Goal: Check status: Check status

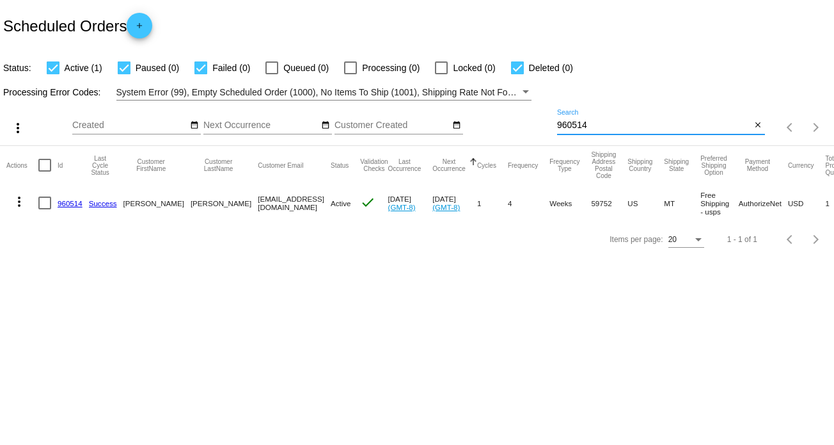
drag, startPoint x: 614, startPoint y: 129, endPoint x: 461, endPoint y: 105, distance: 155.4
click at [463, 108] on div "more_vert Aug Jan Feb Mar [DATE]" at bounding box center [417, 122] width 834 height 45
type input "10052"
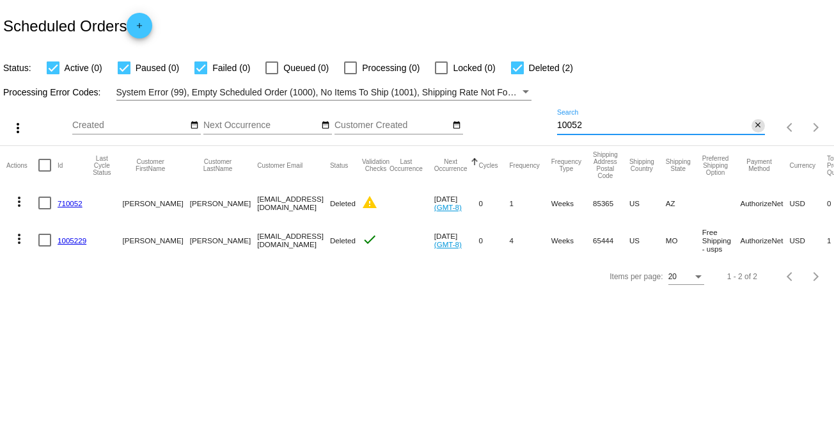
click at [760, 123] on mat-icon "close" at bounding box center [758, 125] width 9 height 10
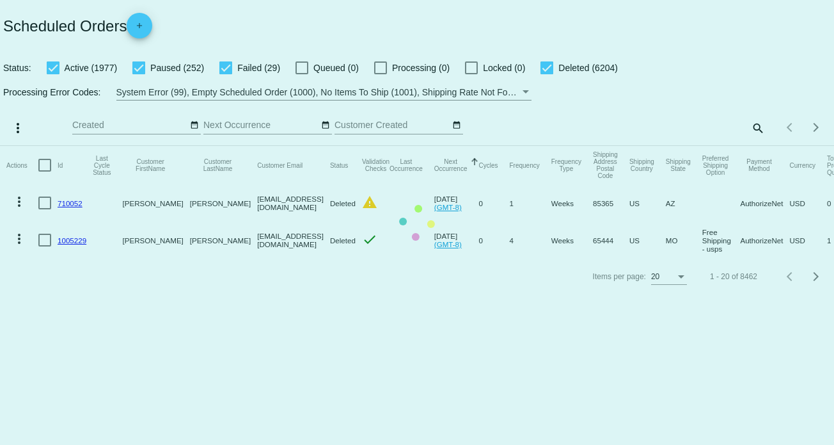
click at [651, 146] on mat-table "Actions Id Last Cycle Status Customer FirstName Customer LastName Customer Emai…" at bounding box center [417, 202] width 834 height 113
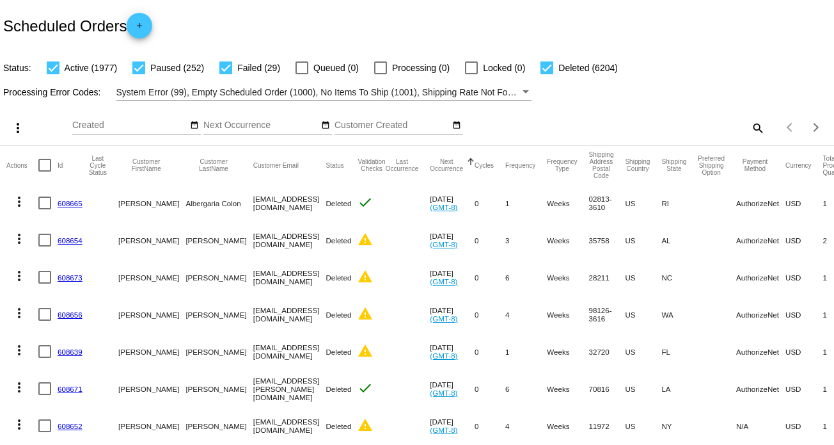
click at [765, 125] on div "Items per page: 20 1 - 20 of 8462" at bounding box center [799, 127] width 69 height 36
click at [750, 126] on mat-icon "search" at bounding box center [757, 128] width 15 height 20
click at [628, 122] on input "Search" at bounding box center [661, 125] width 208 height 10
paste input "[EMAIL_ADDRESS][DOMAIN_NAME]"
type input "[EMAIL_ADDRESS][DOMAIN_NAME]"
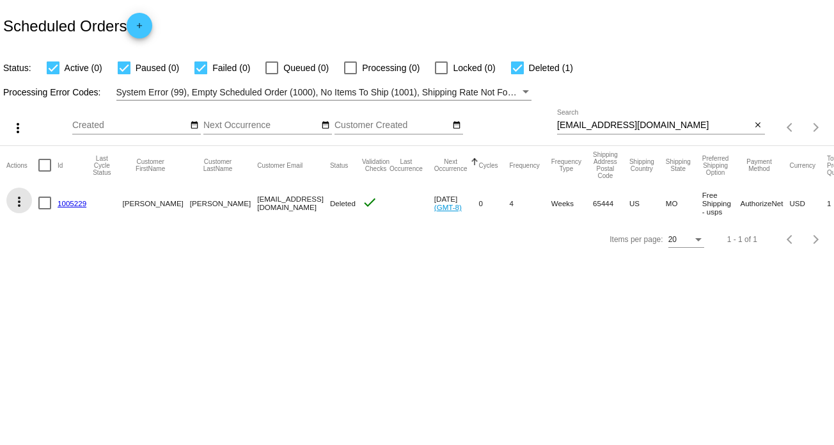
click at [20, 201] on mat-icon "more_vert" at bounding box center [19, 201] width 15 height 15
click at [197, 257] on div at bounding box center [417, 222] width 834 height 445
